Goal: Transaction & Acquisition: Purchase product/service

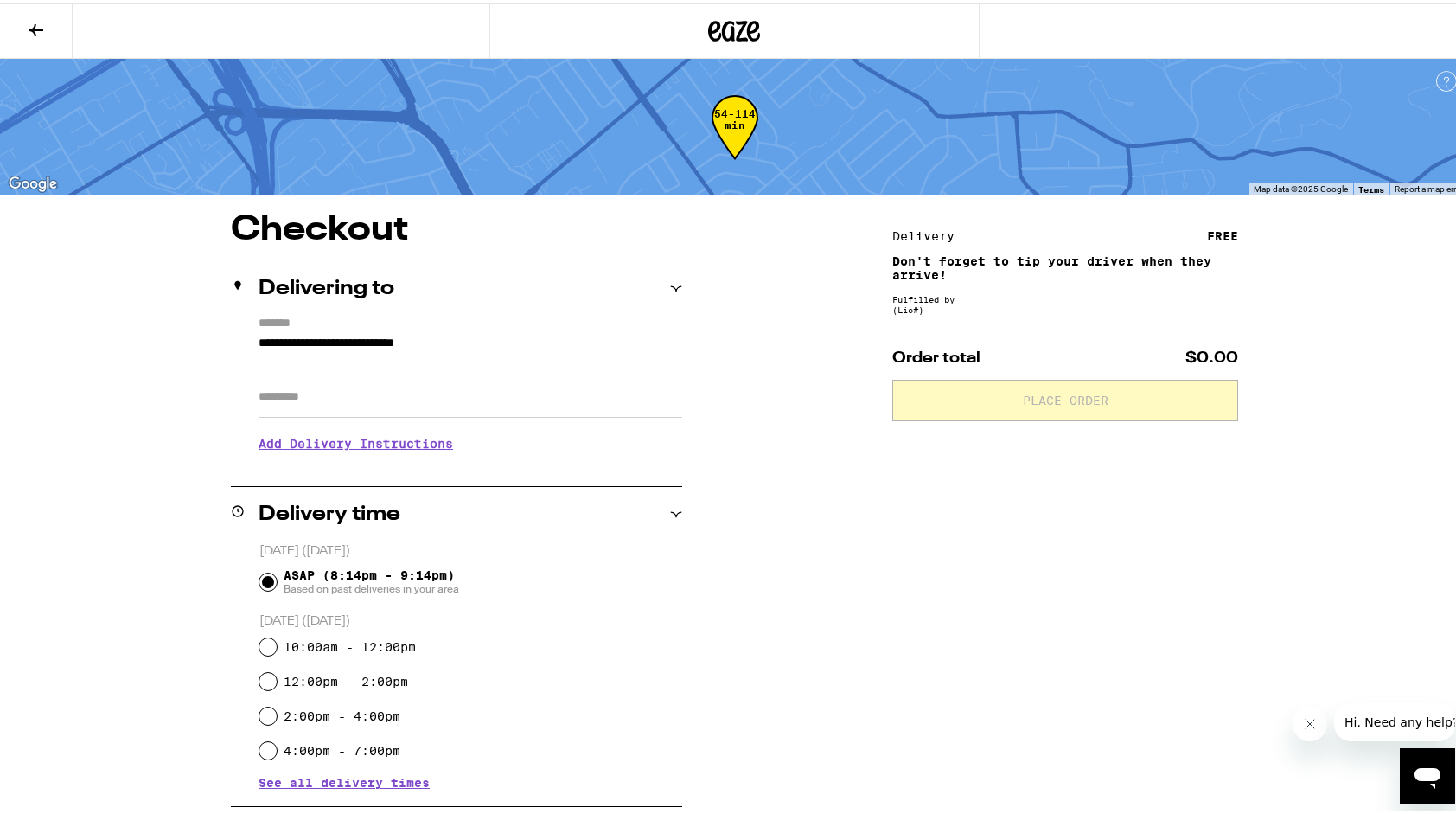
click at [41, 24] on icon at bounding box center [37, 27] width 21 height 21
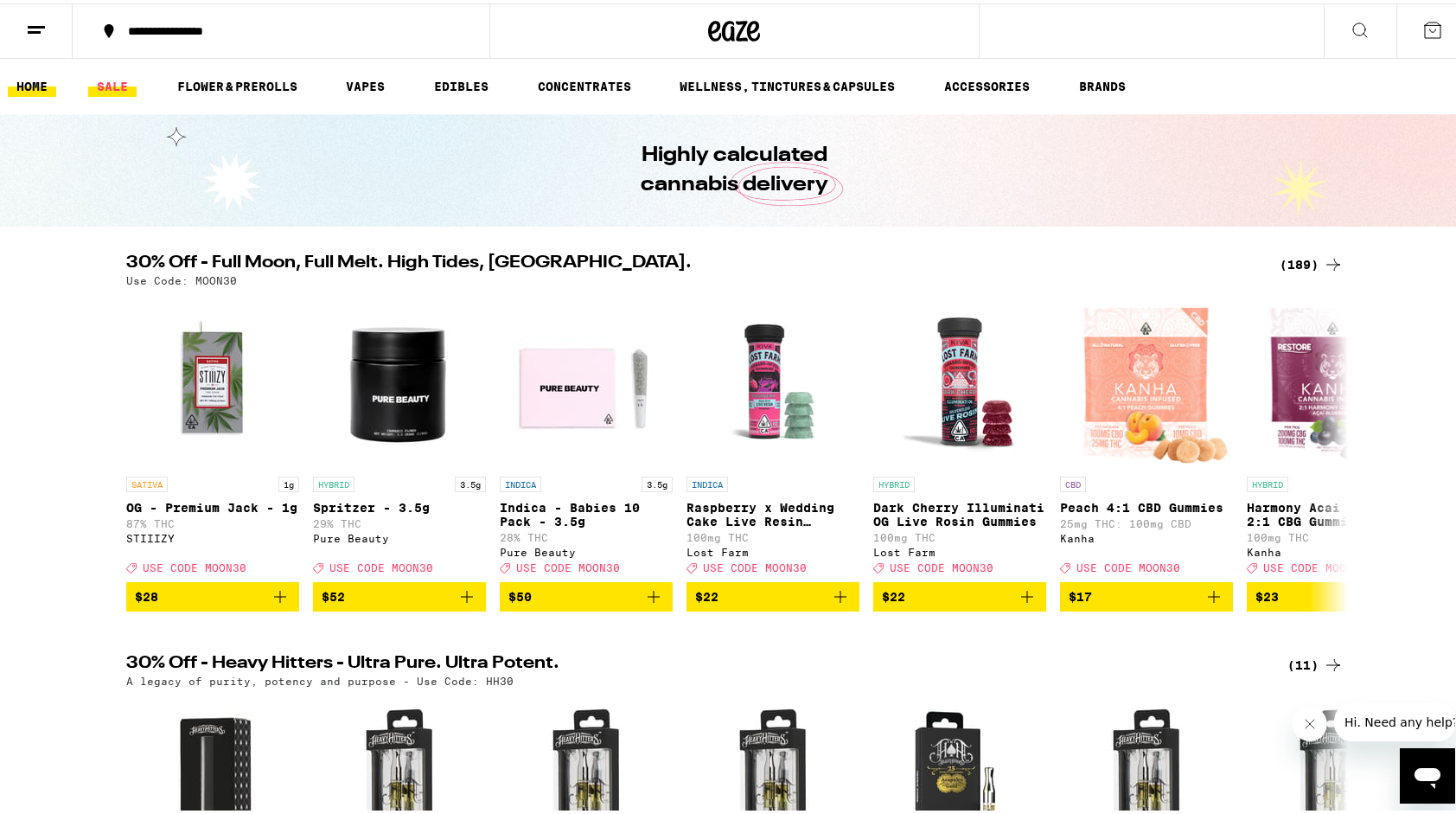
click at [115, 76] on link "SALE" at bounding box center [112, 83] width 48 height 21
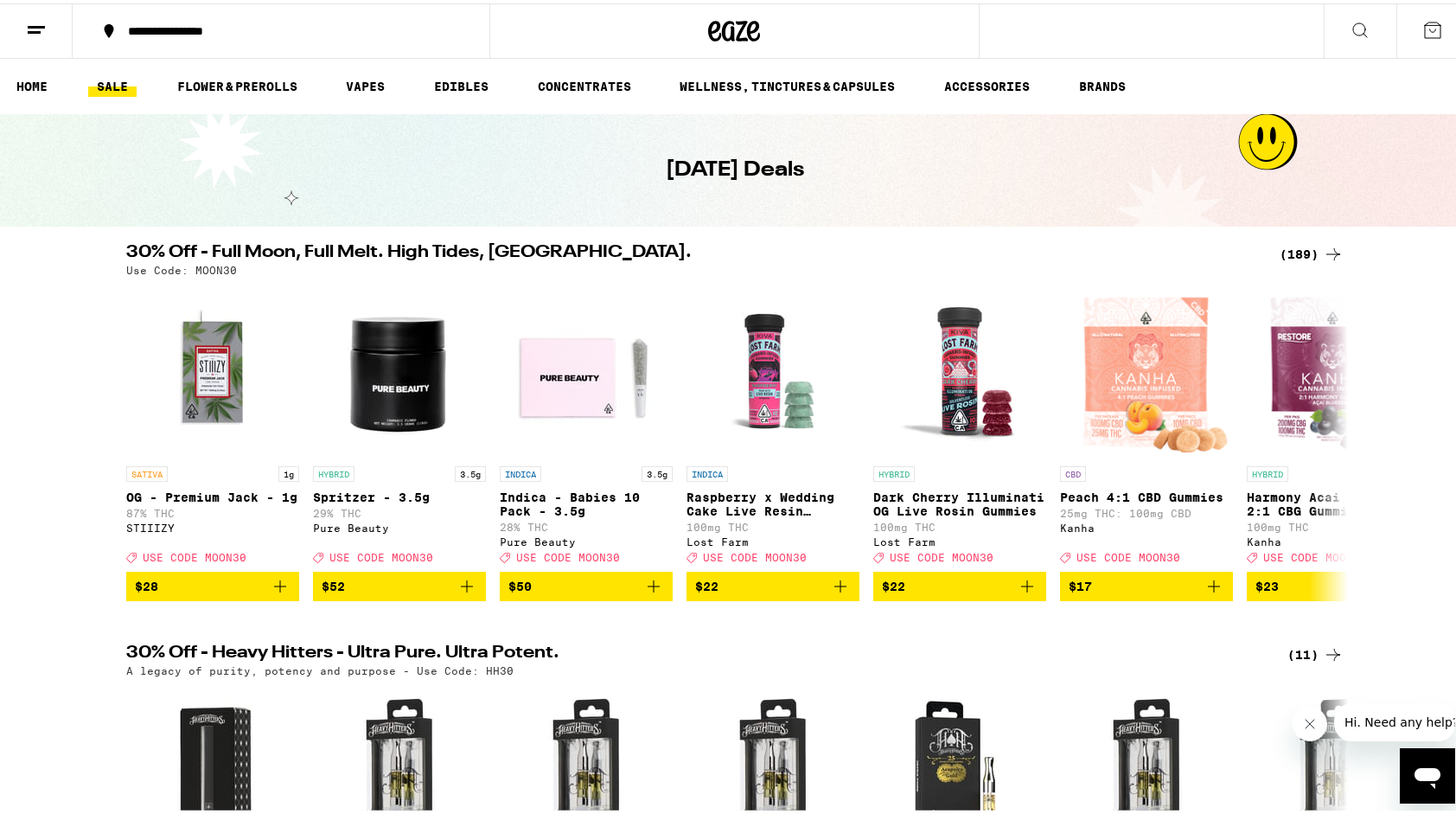
click at [1297, 246] on div "(189)" at bounding box center [1311, 251] width 64 height 21
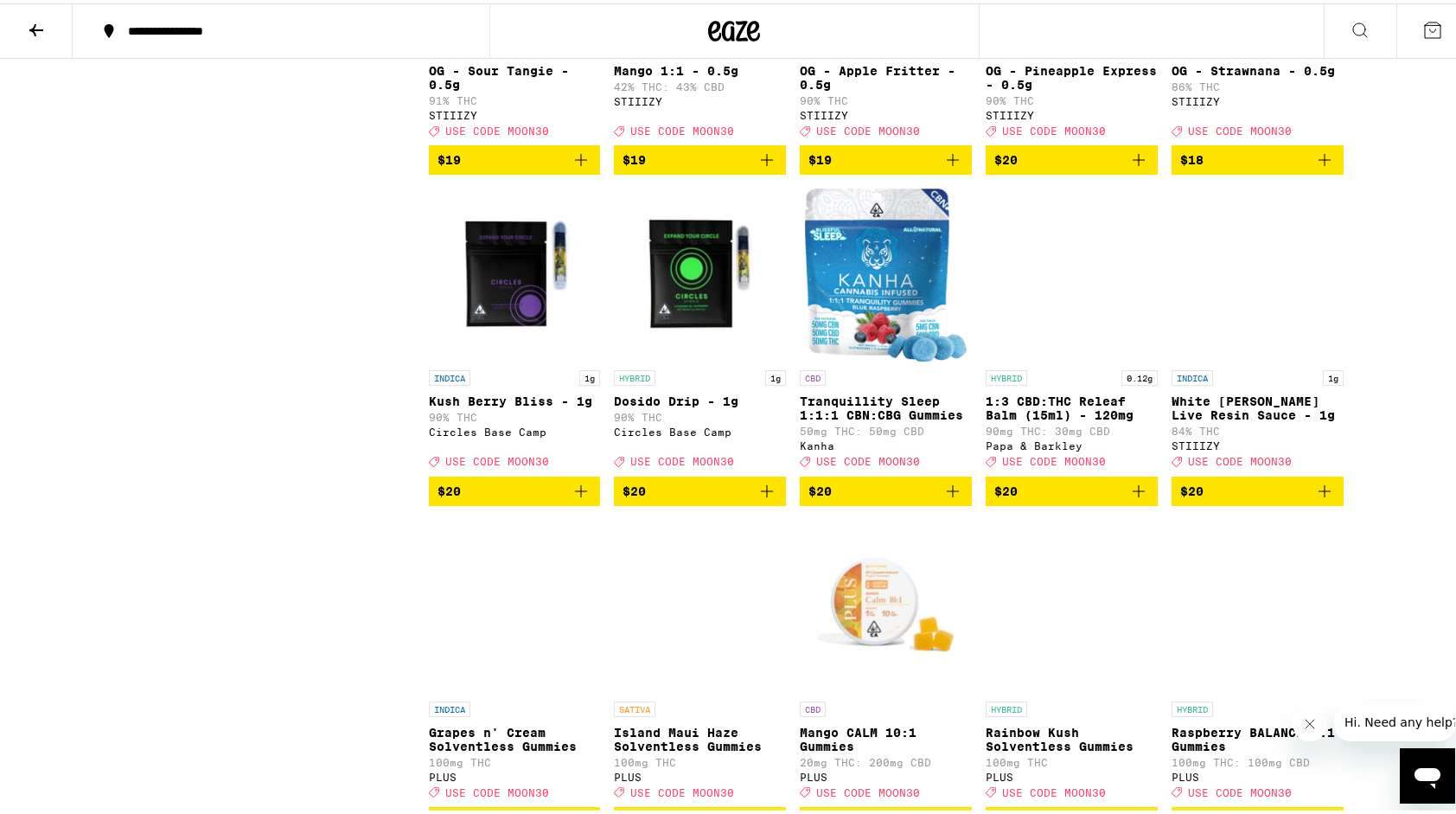
scroll to position [5951, 0]
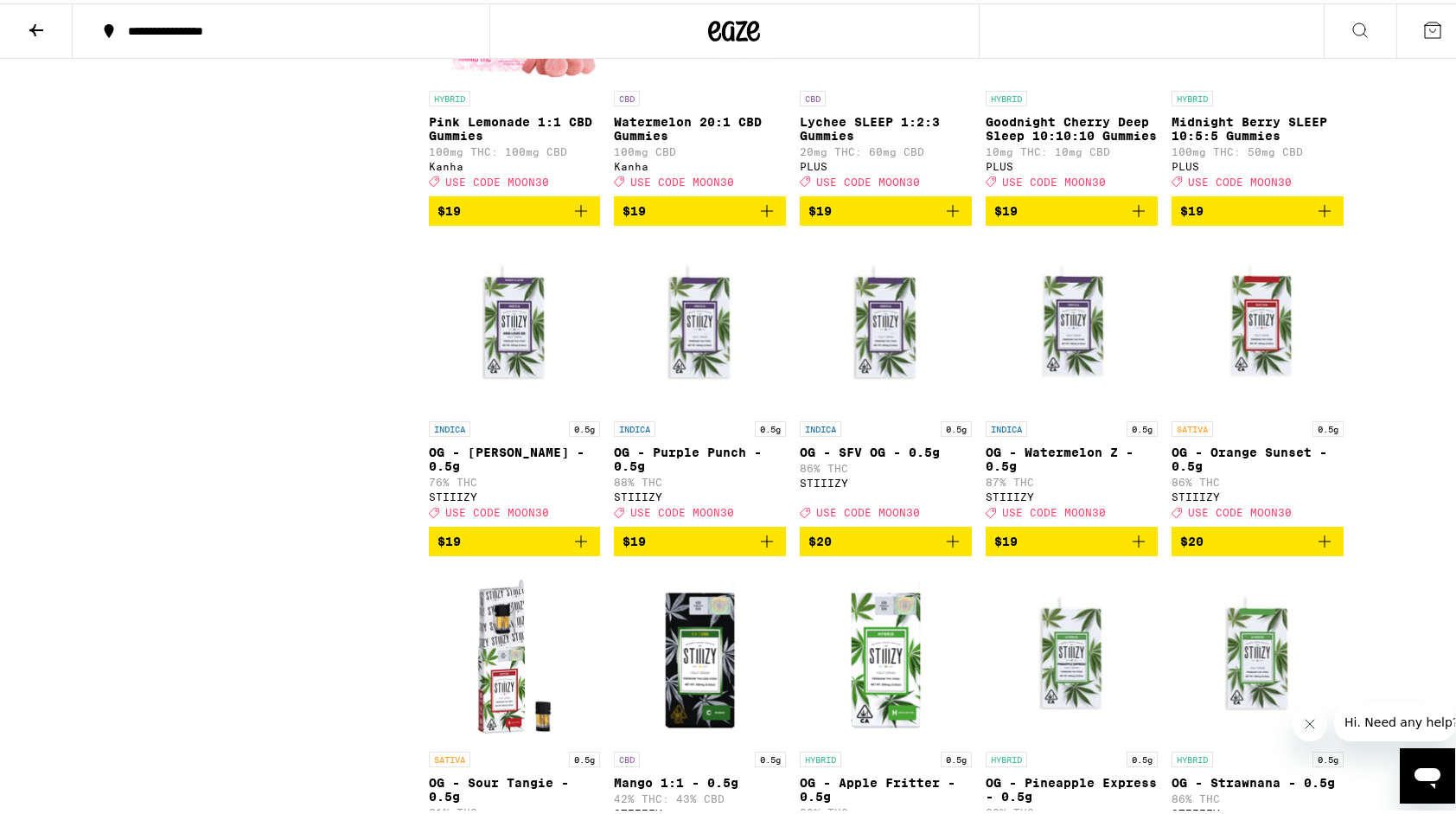
click at [1449, 254] on div "**********" at bounding box center [734, 597] width 1468 height 13097
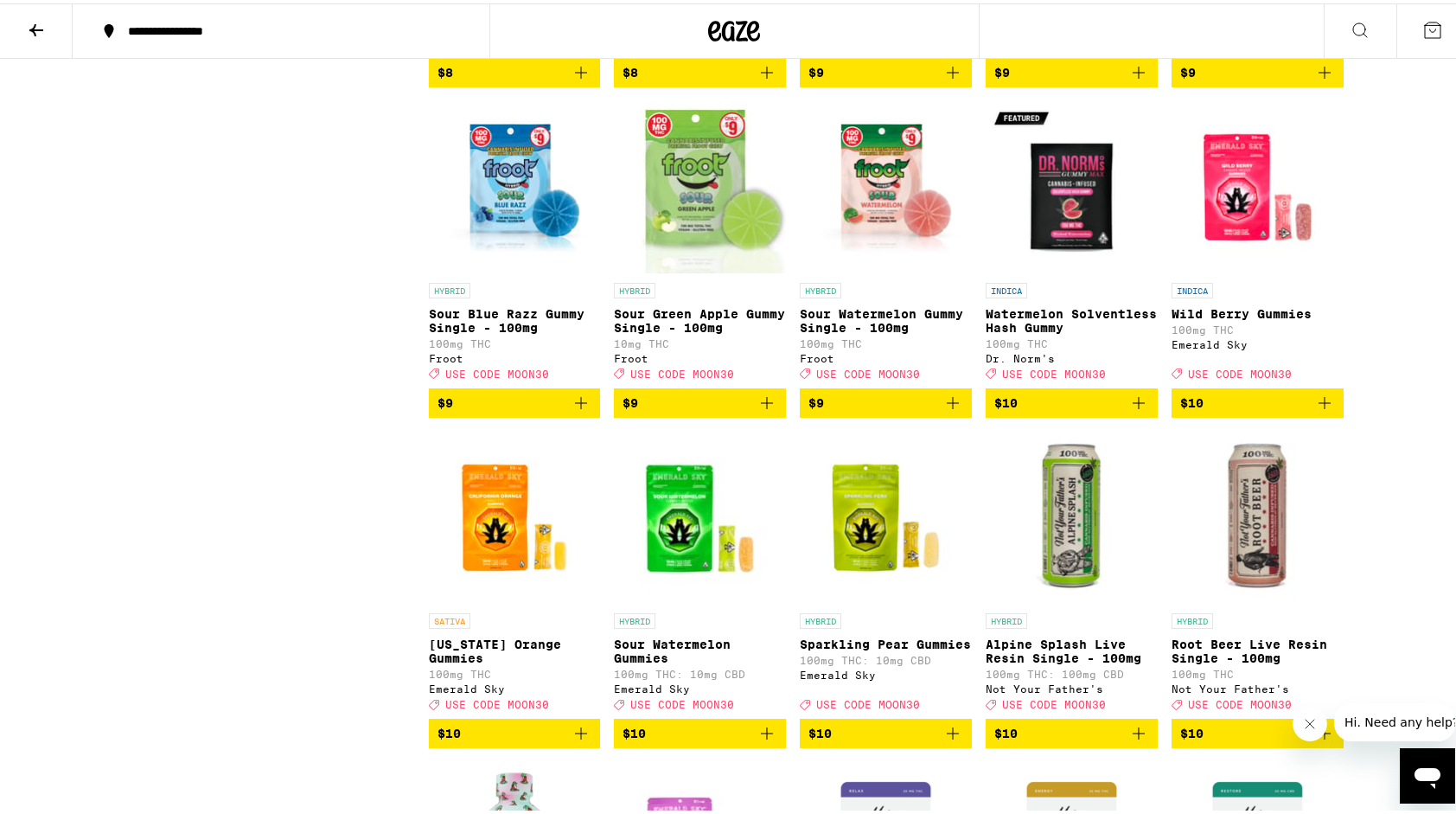
scroll to position [2848, 0]
